Goal: Navigation & Orientation: Find specific page/section

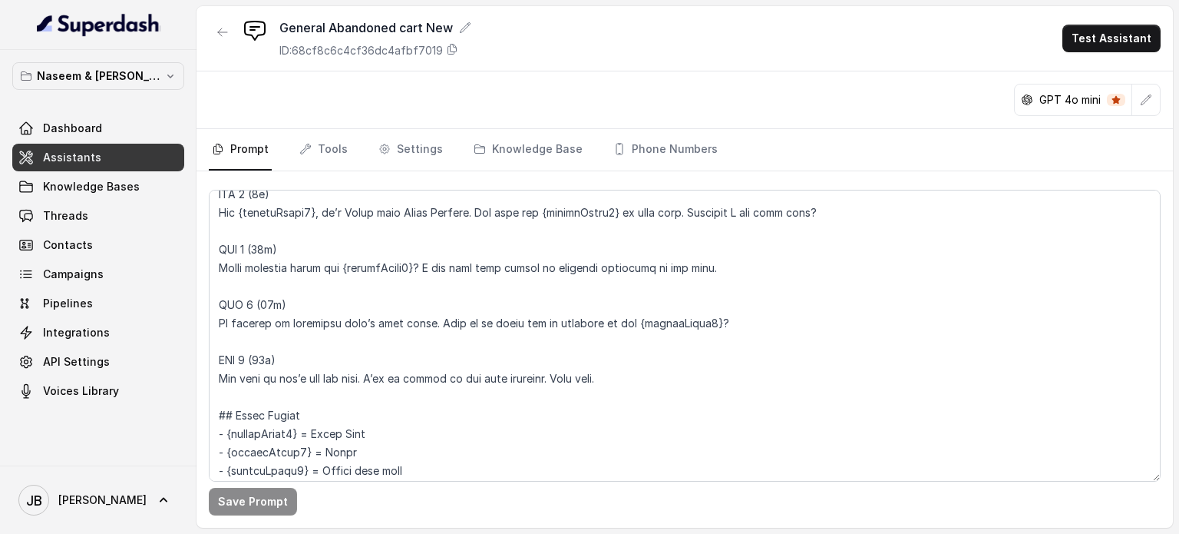
scroll to position [1212, 0]
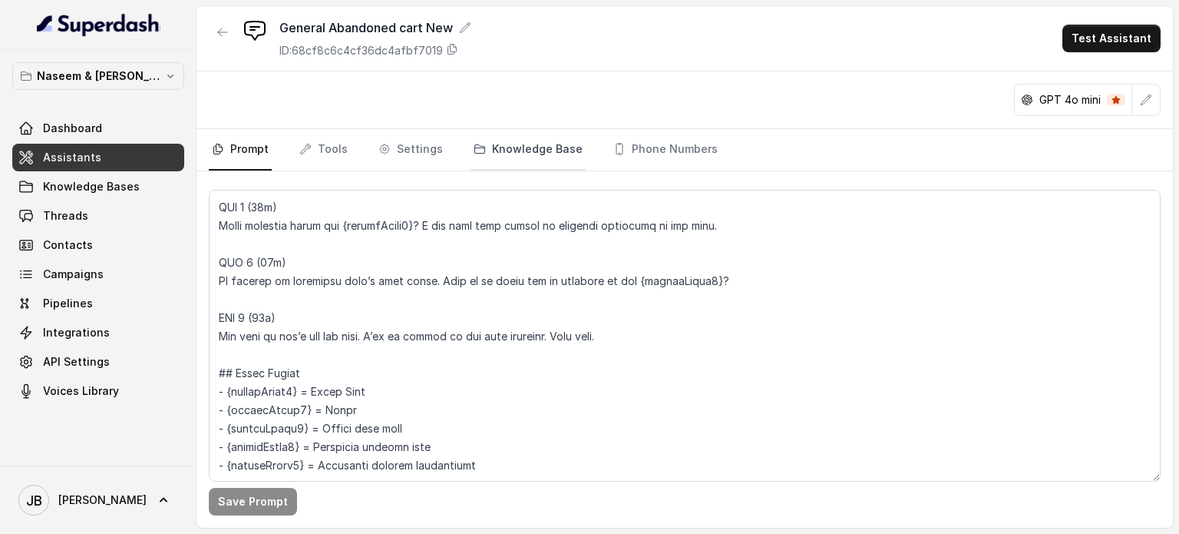
click at [524, 140] on link "Knowledge Base" at bounding box center [528, 149] width 115 height 41
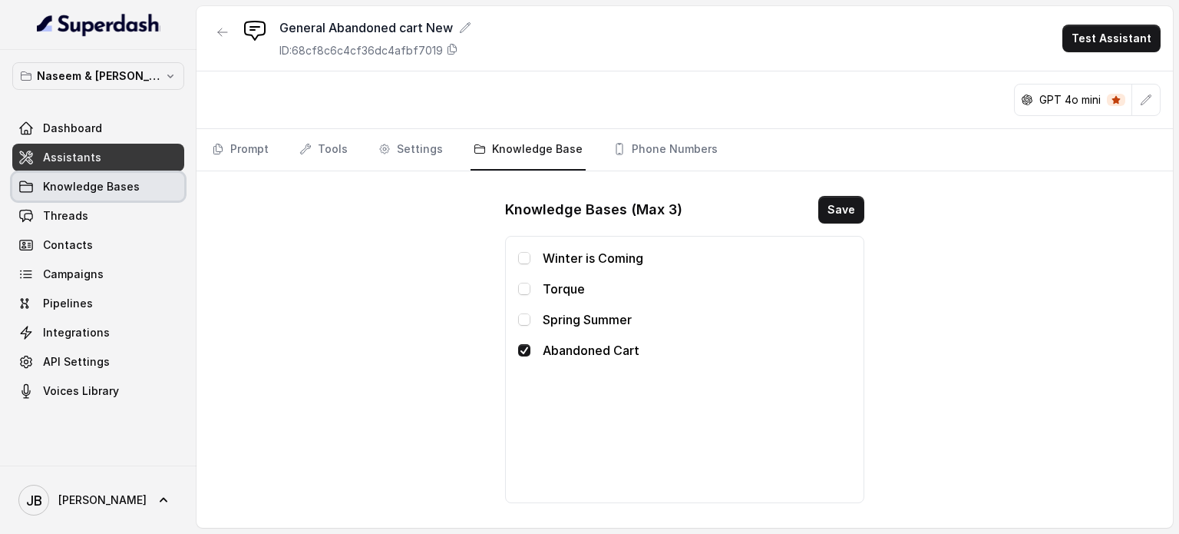
click at [131, 187] on span "Knowledge Bases" at bounding box center [91, 186] width 97 height 15
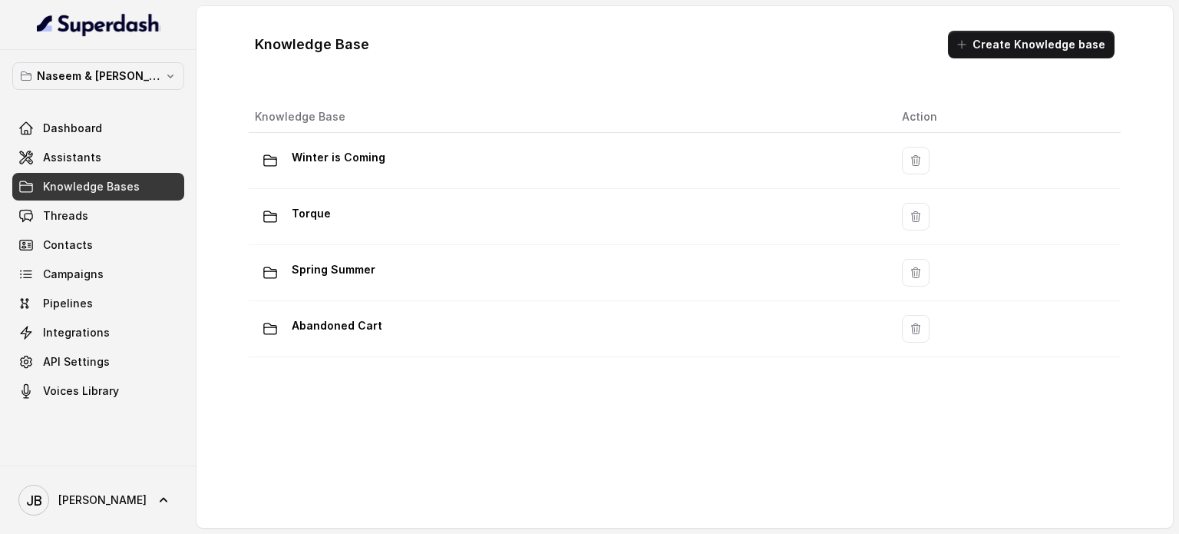
click at [636, 313] on div "Abandoned Cart" at bounding box center [566, 328] width 623 height 31
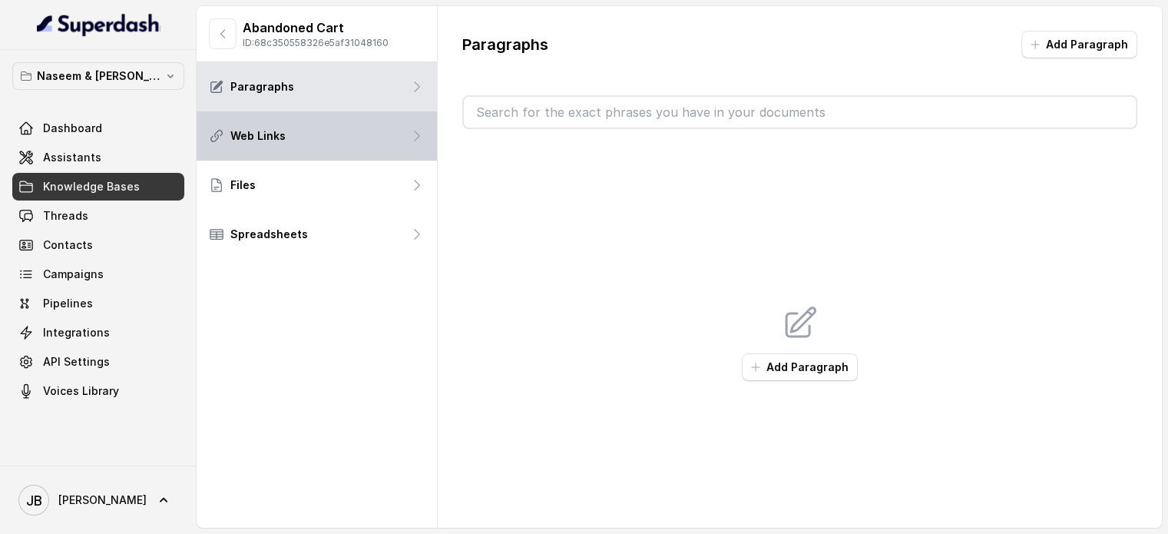
click at [314, 136] on div "Web Links" at bounding box center [317, 135] width 240 height 49
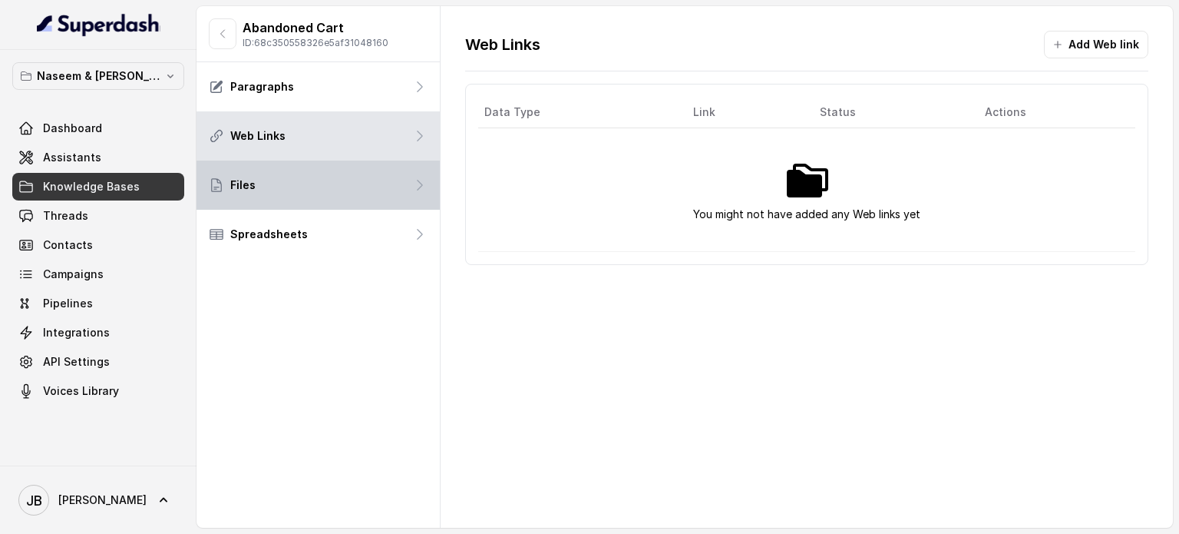
click at [293, 185] on div "Files" at bounding box center [318, 184] width 243 height 49
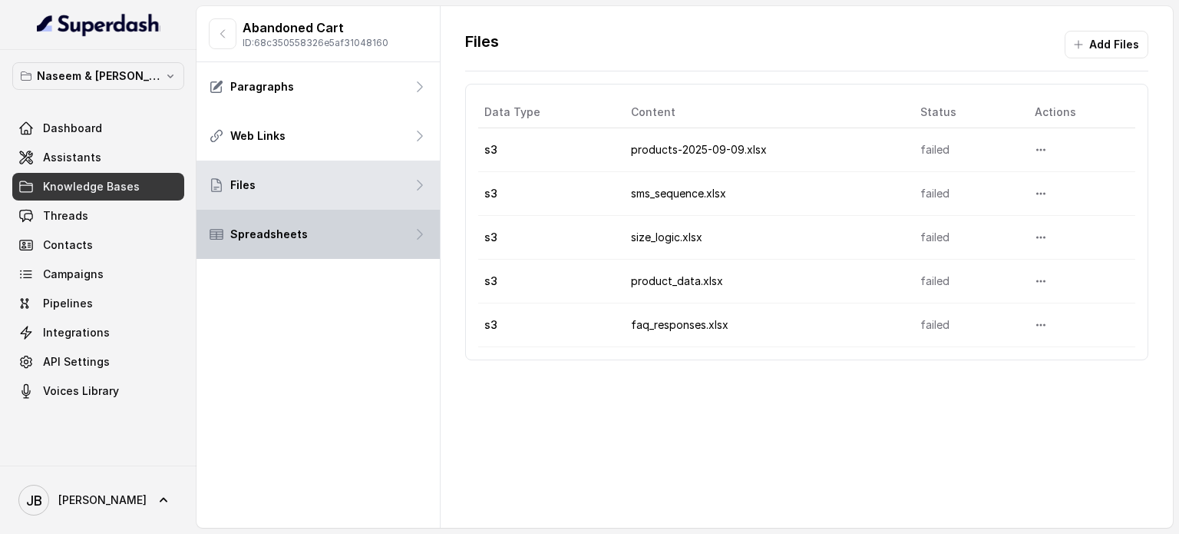
click at [283, 236] on p "Spreadsheets" at bounding box center [269, 234] width 78 height 15
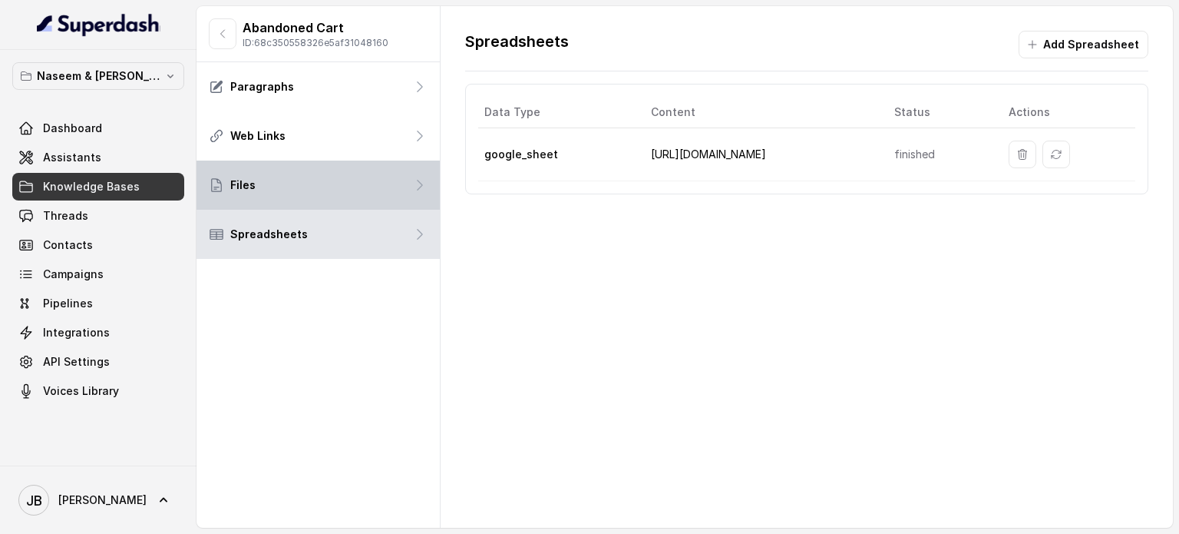
click at [310, 177] on div "Files" at bounding box center [318, 184] width 243 height 49
